Goal: Find specific page/section: Find specific page/section

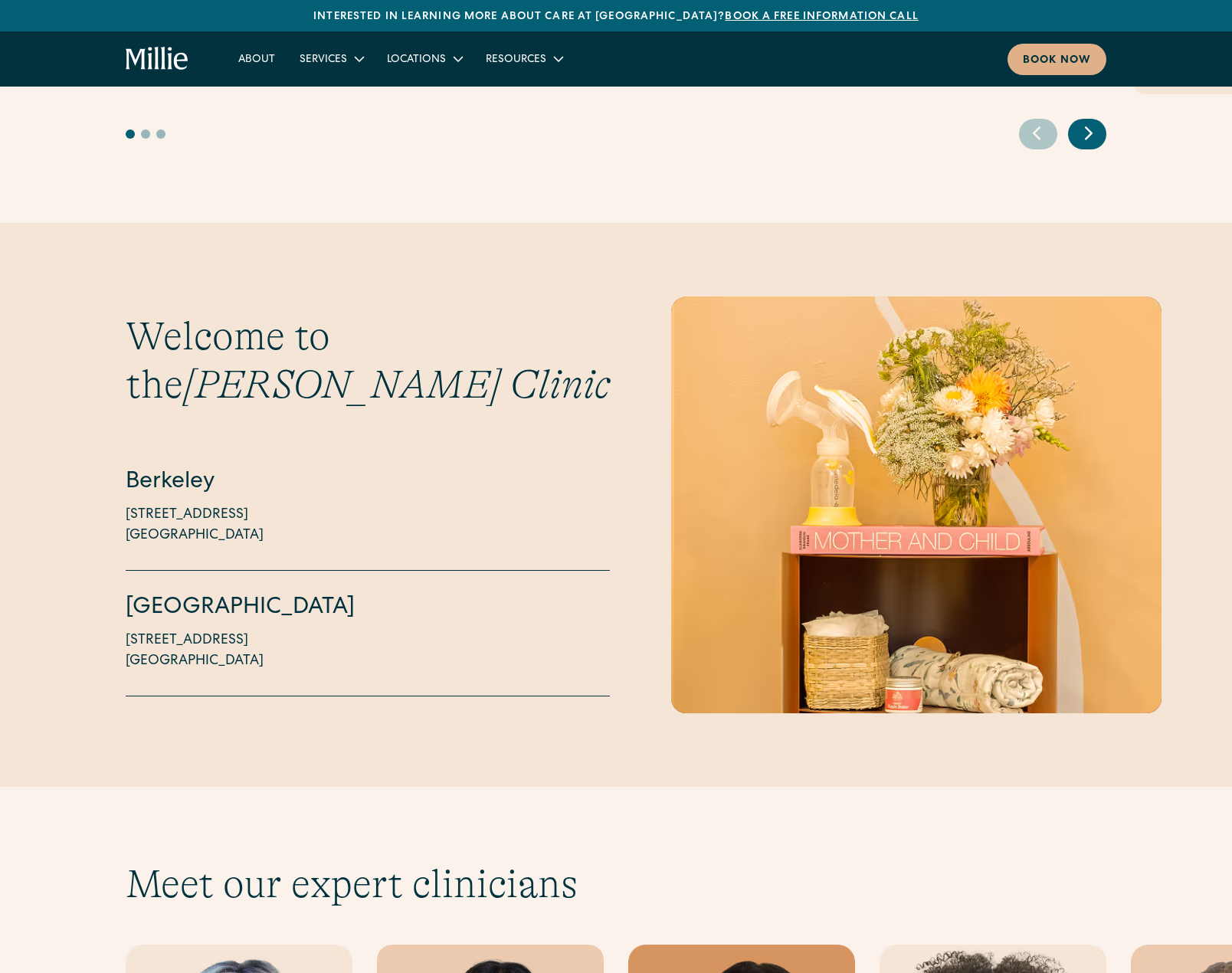
scroll to position [3908, 0]
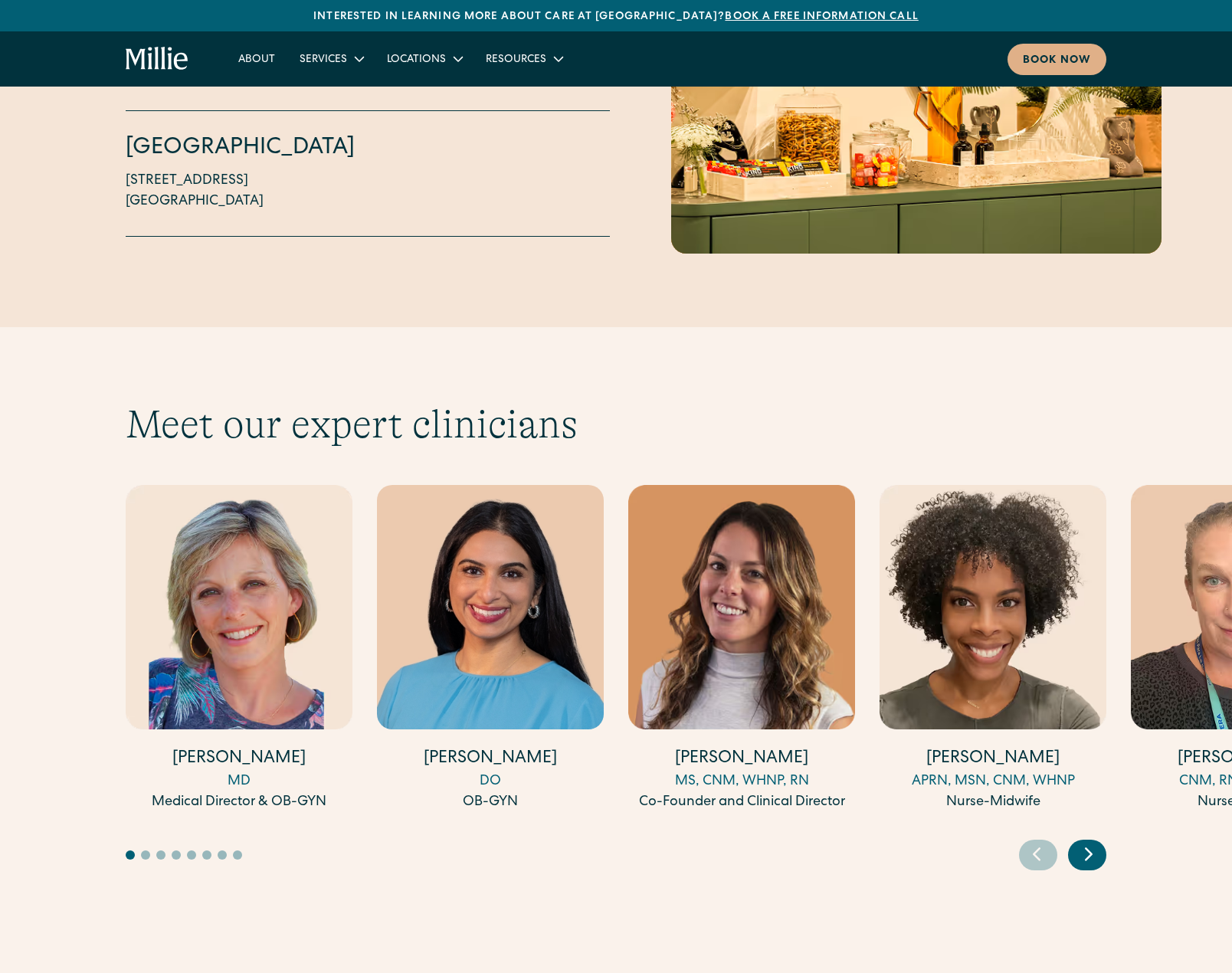
click at [1106, 839] on div "Next slide" at bounding box center [1087, 854] width 39 height 31
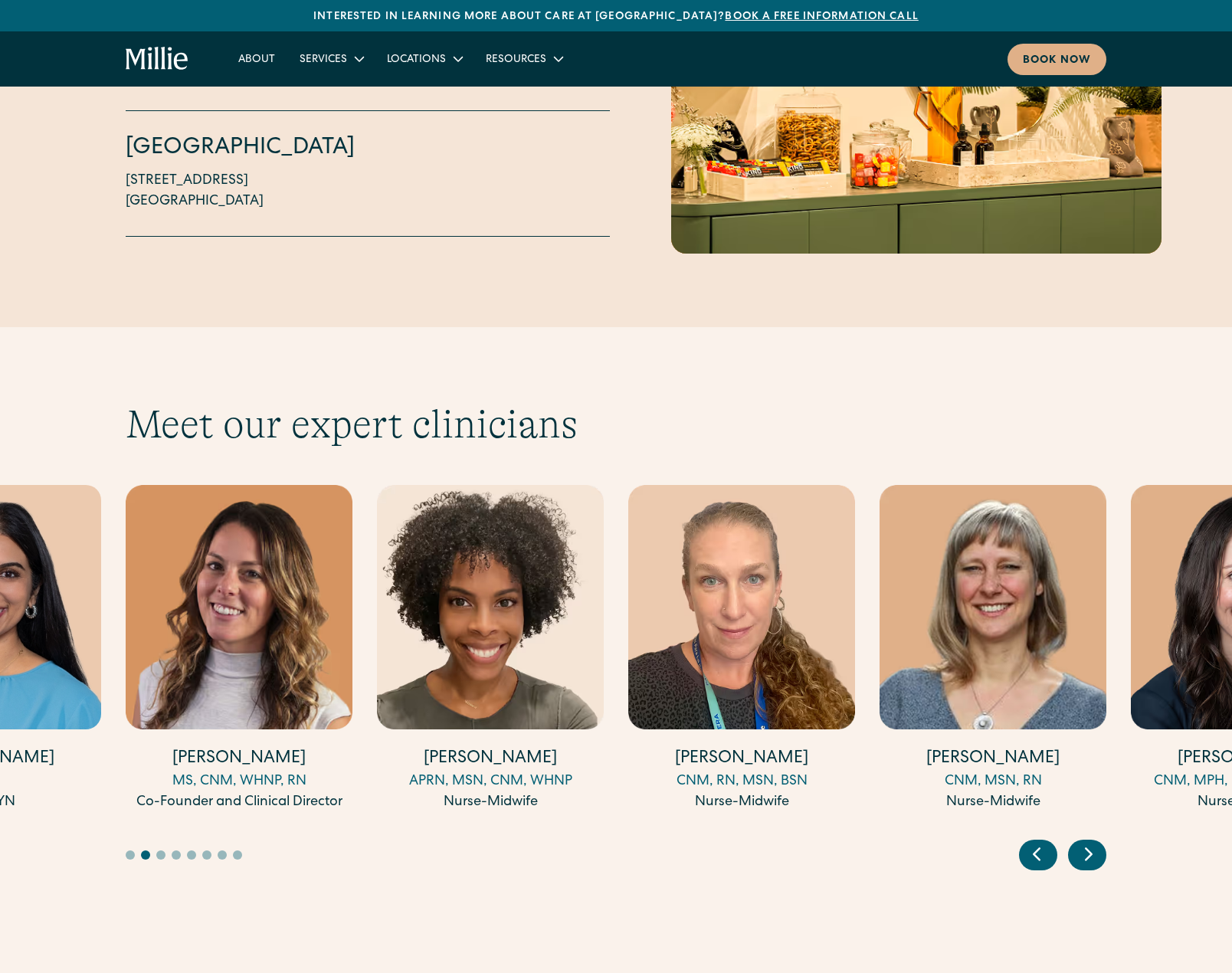
click at [1096, 842] on icon "Next slide" at bounding box center [1089, 853] width 23 height 24
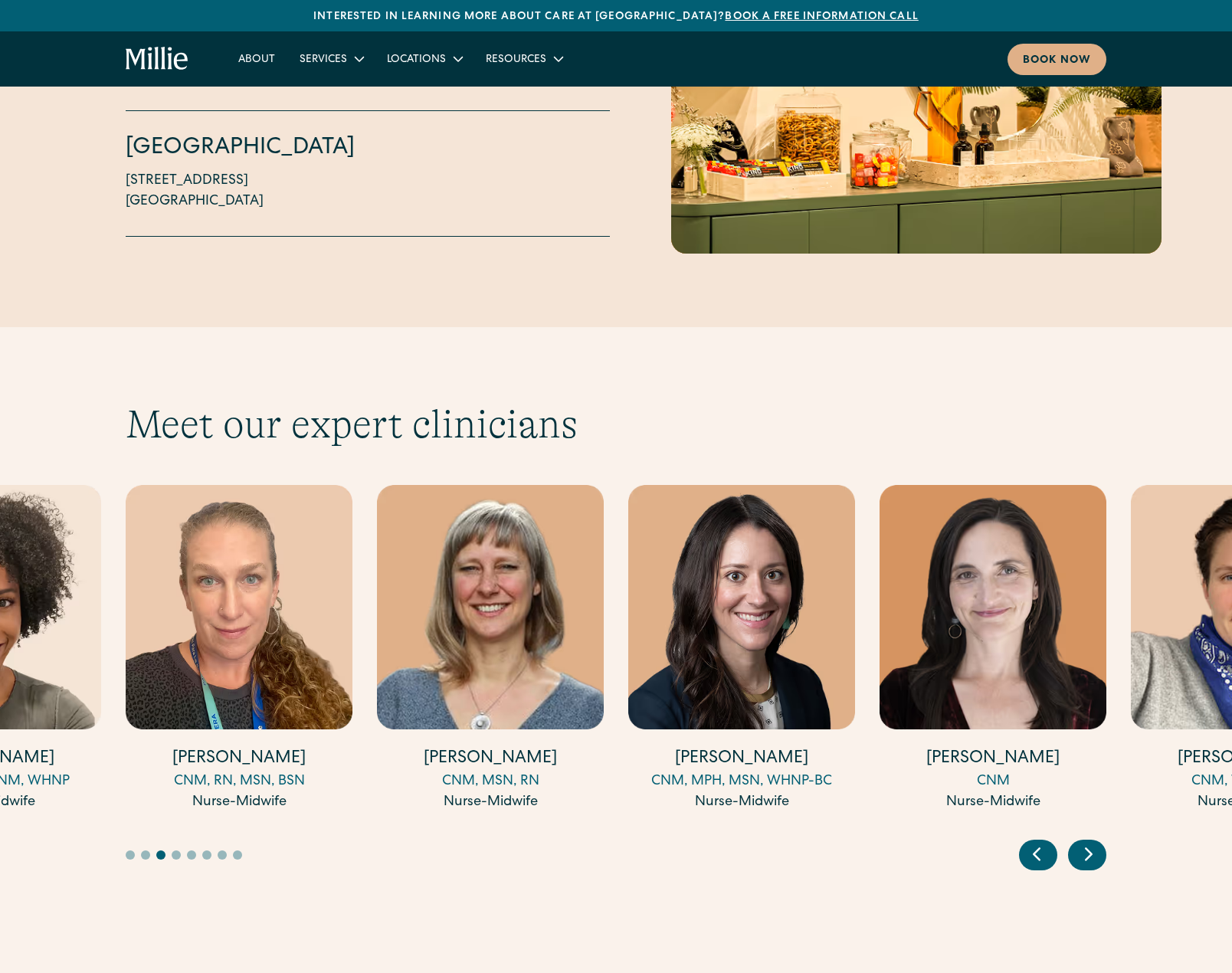
click at [1096, 842] on icon "Next slide" at bounding box center [1089, 853] width 23 height 24
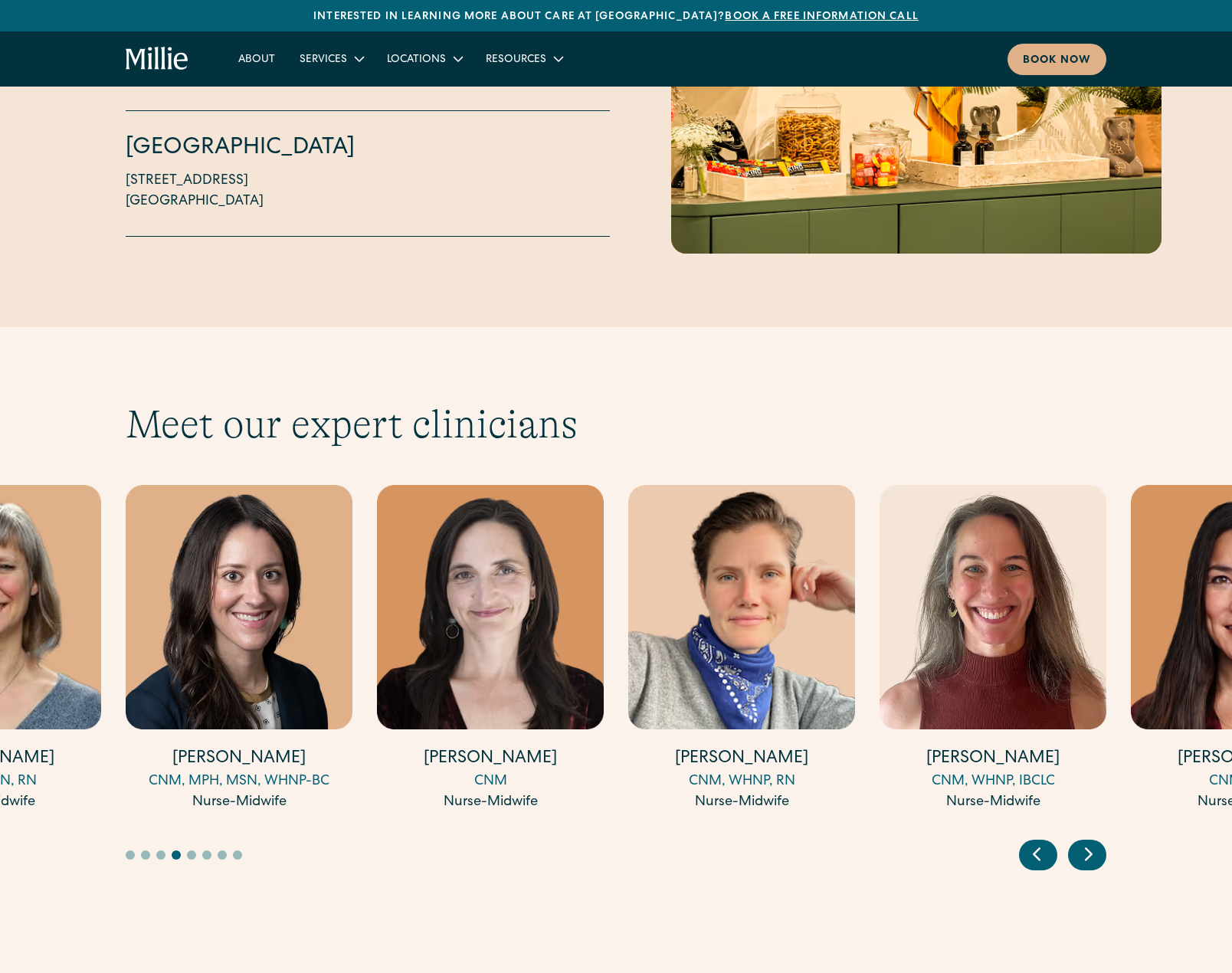
click at [1096, 842] on icon "Next slide" at bounding box center [1089, 853] width 23 height 24
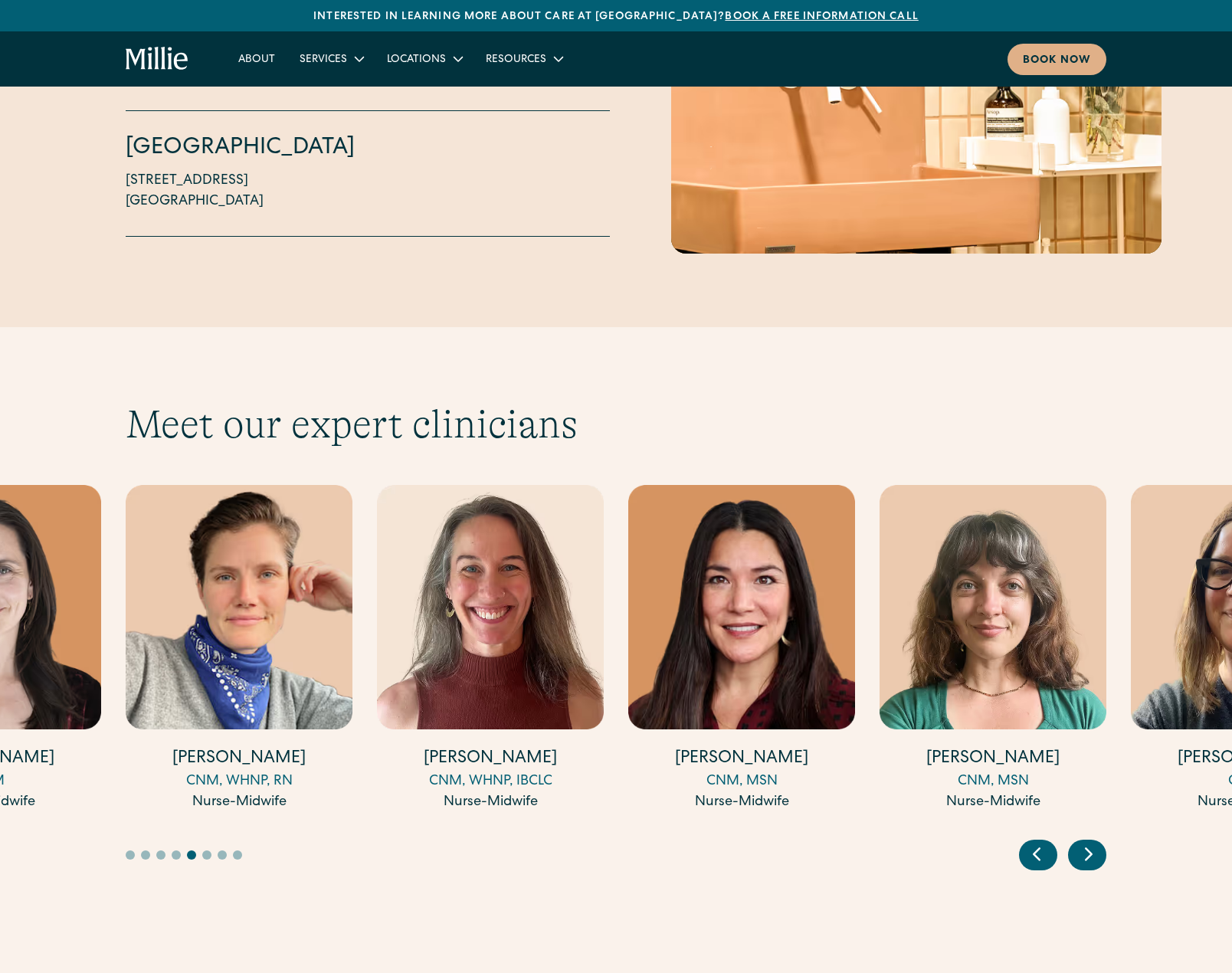
click at [1096, 842] on icon "Next slide" at bounding box center [1089, 853] width 23 height 24
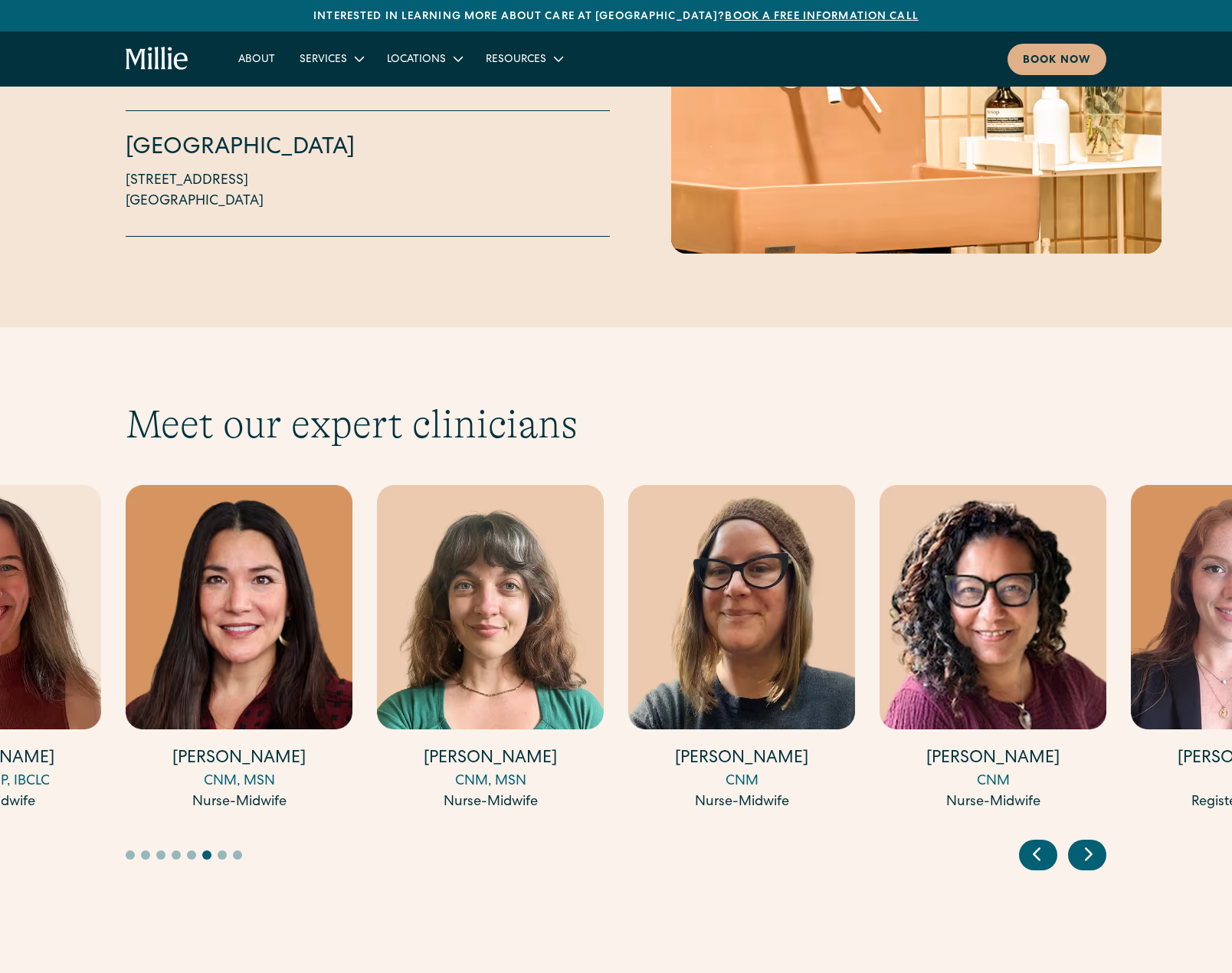
click at [1096, 842] on icon "Next slide" at bounding box center [1089, 853] width 23 height 24
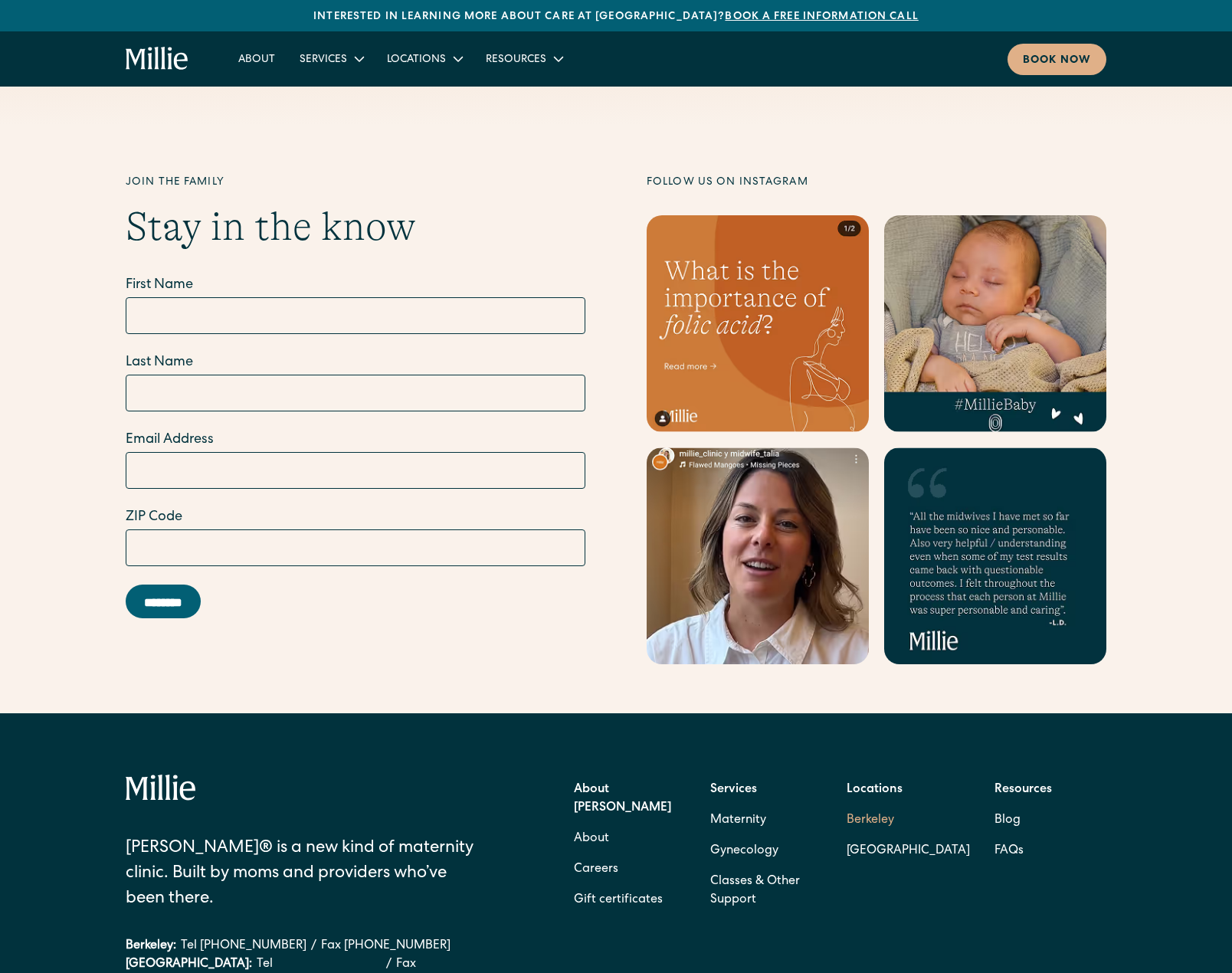
scroll to position [5916, 0]
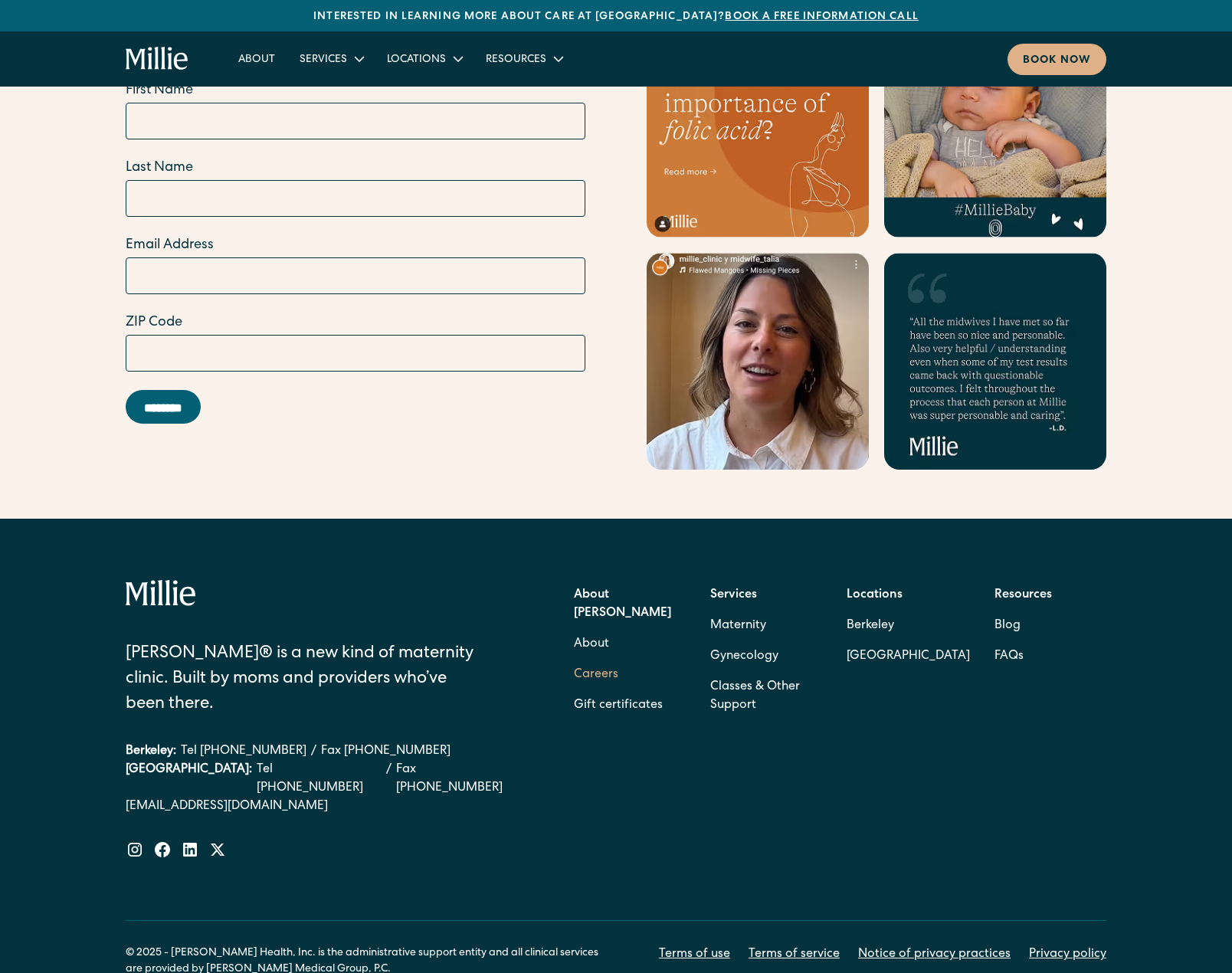
click at [605, 660] on link "Careers" at bounding box center [596, 675] width 44 height 31
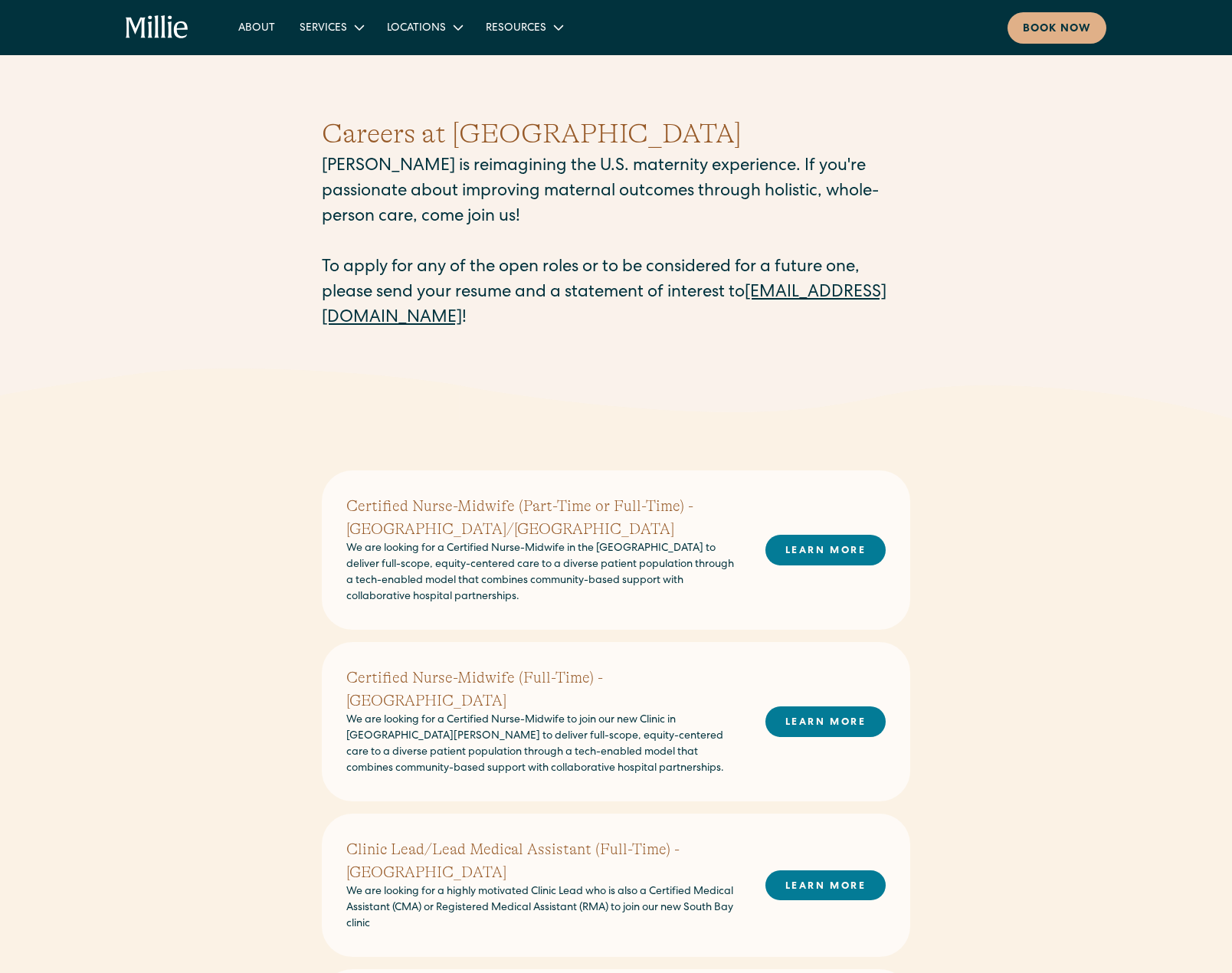
scroll to position [307, 0]
